Goal: Find specific page/section: Find specific page/section

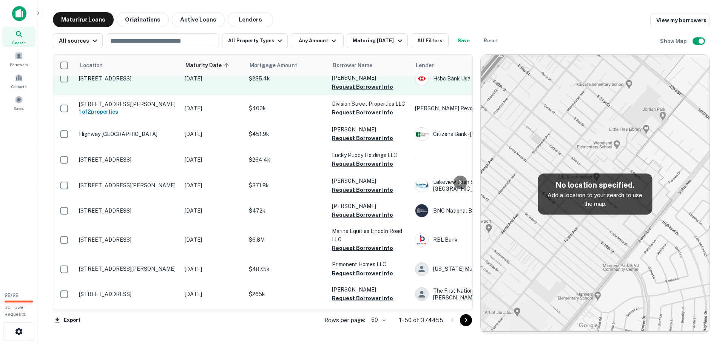
scroll to position [491, 0]
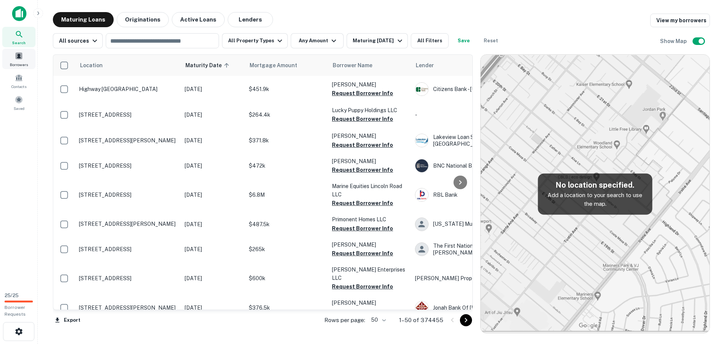
click at [19, 56] on span at bounding box center [19, 56] width 8 height 8
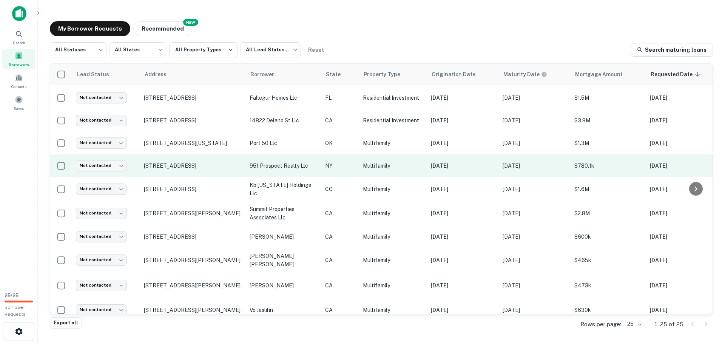
scroll to position [358, 0]
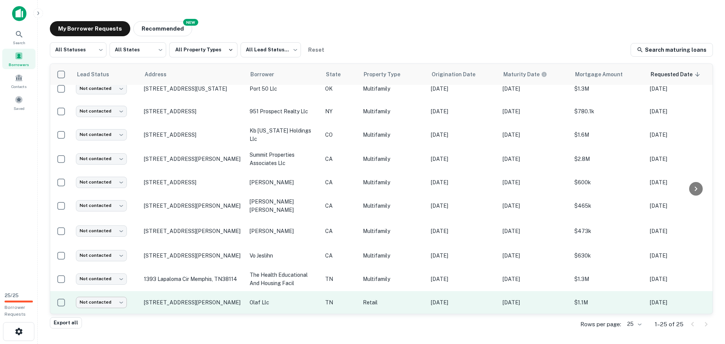
click at [105, 297] on body "Search Borrowers Contacts Saved 25 / 25 Borrower Requests My Borrower Requests …" at bounding box center [362, 172] width 725 height 344
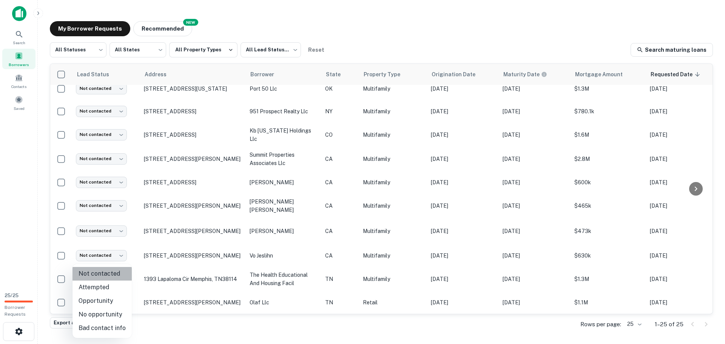
click at [115, 275] on li "Not contacted" at bounding box center [102, 274] width 59 height 14
